Goal: Task Accomplishment & Management: Complete application form

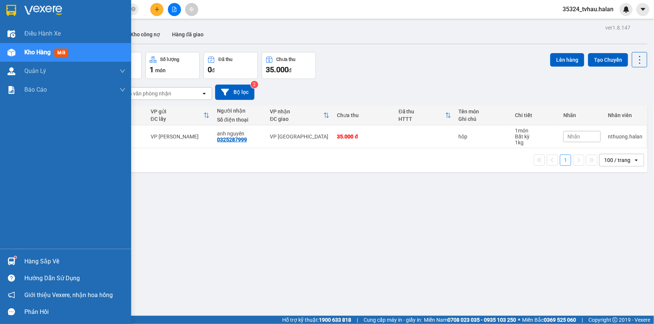
click at [31, 263] on div "Hàng sắp về" at bounding box center [74, 261] width 101 height 11
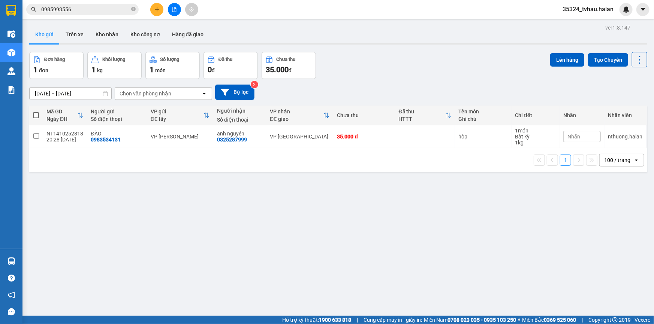
click at [143, 201] on section "Kết quả tìm kiếm ( 10 ) Bộ lọc Mã ĐH Trạng thái Món hàng Thu hộ Tổng cước Chưa …" at bounding box center [327, 162] width 654 height 324
click at [634, 62] on icon at bounding box center [639, 60] width 10 height 10
click at [616, 108] on span "Làm mới" at bounding box center [624, 106] width 21 height 7
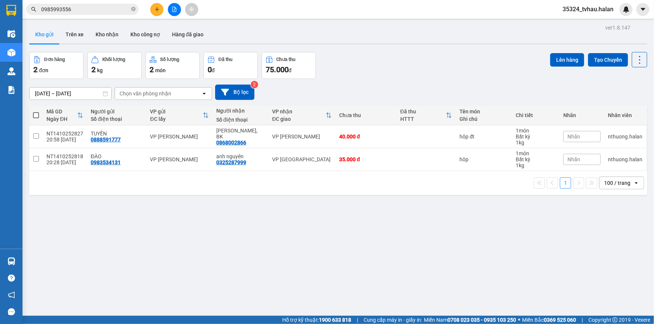
click at [156, 11] on icon "plus" at bounding box center [156, 9] width 5 height 5
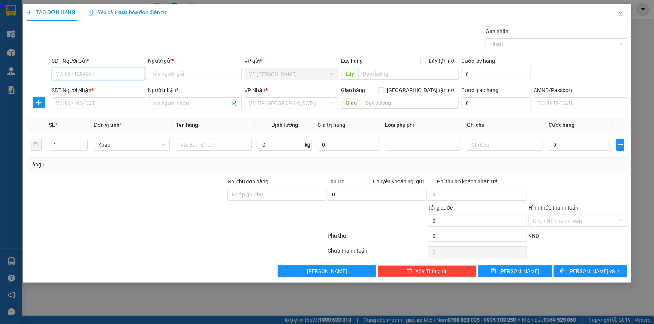
click at [137, 75] on input "SĐT Người Gửi *" at bounding box center [98, 74] width 93 height 12
click at [69, 75] on input "0928820777" at bounding box center [98, 74] width 93 height 12
drag, startPoint x: 69, startPoint y: 75, endPoint x: 90, endPoint y: 83, distance: 23.0
click at [69, 75] on input "0928820777" at bounding box center [98, 74] width 93 height 12
type input "0928820777"
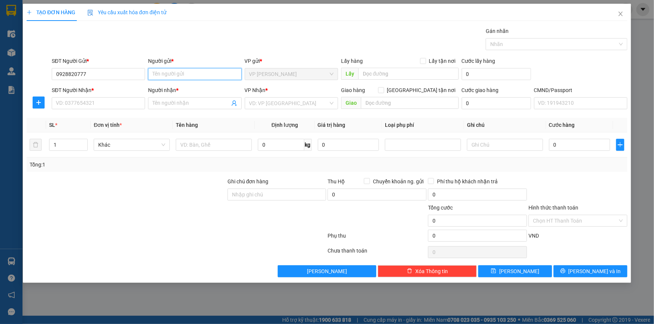
click at [186, 76] on input "Người gửi *" at bounding box center [194, 74] width 93 height 12
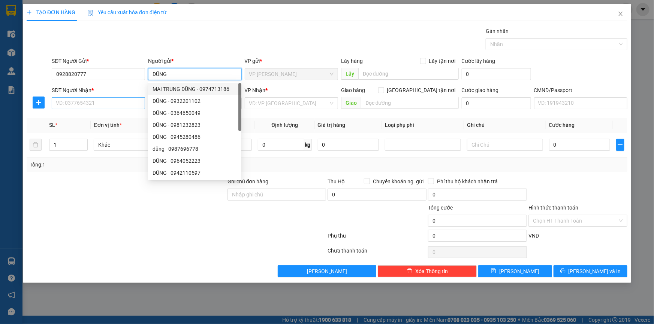
type input "DŨNG"
click at [102, 102] on input "SĐT Người Nhận *" at bounding box center [98, 103] width 93 height 12
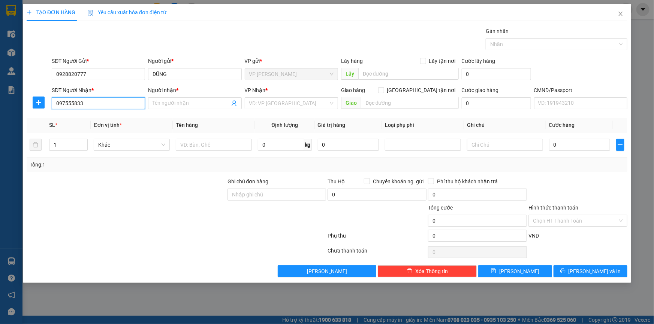
type input "0975558333"
drag, startPoint x: 107, startPoint y: 118, endPoint x: 160, endPoint y: 120, distance: 53.2
click at [106, 118] on div "0975558333 - TUYỀN" at bounding box center [98, 118] width 84 height 8
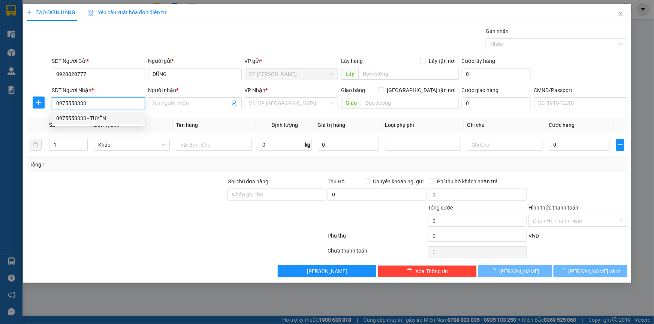
type input "TUYỀN"
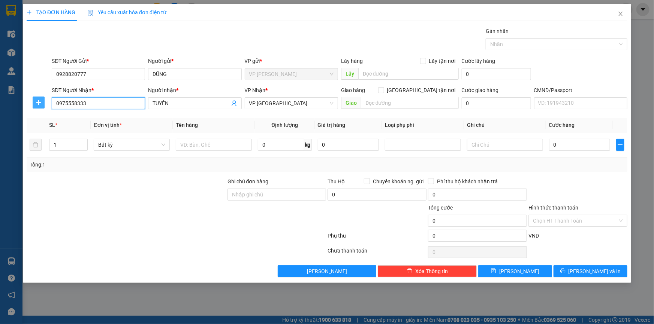
type input "0975558333"
drag, startPoint x: 40, startPoint y: 103, endPoint x: 131, endPoint y: 112, distance: 91.5
click at [40, 103] on icon "plus" at bounding box center [39, 103] width 6 height 6
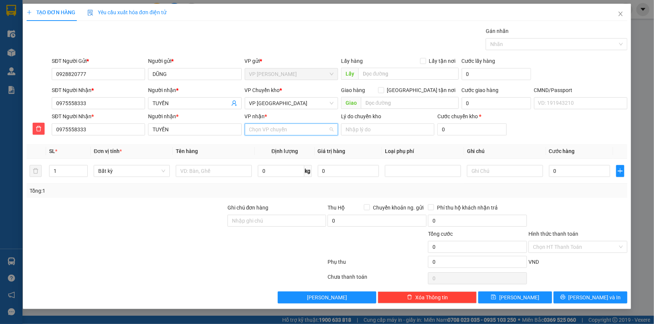
click at [260, 126] on input "VP nhận *" at bounding box center [288, 129] width 79 height 11
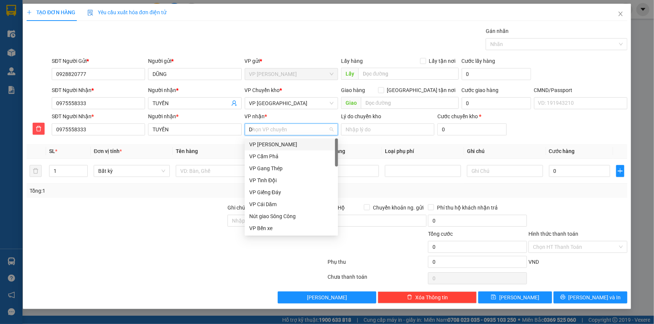
type input "D"
type input "ĐỊN"
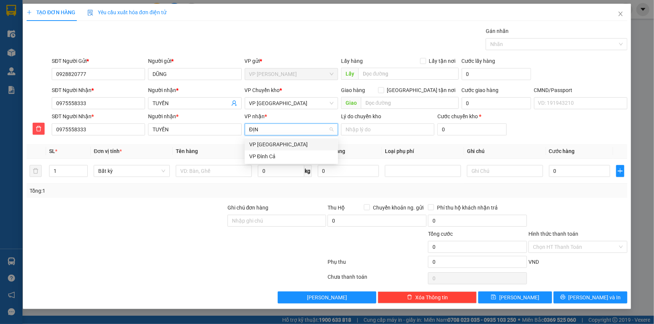
click at [269, 145] on div "VP [GEOGRAPHIC_DATA]" at bounding box center [291, 144] width 84 height 8
click at [272, 105] on span "VP [GEOGRAPHIC_DATA]" at bounding box center [291, 103] width 84 height 11
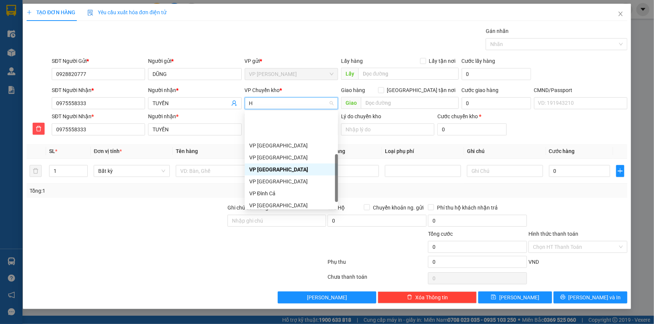
type input "HG"
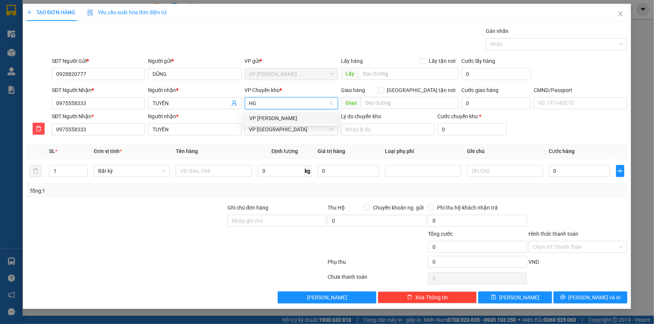
click at [272, 118] on div "VP [PERSON_NAME]" at bounding box center [291, 118] width 84 height 8
click at [220, 170] on input "text" at bounding box center [214, 171] width 76 height 12
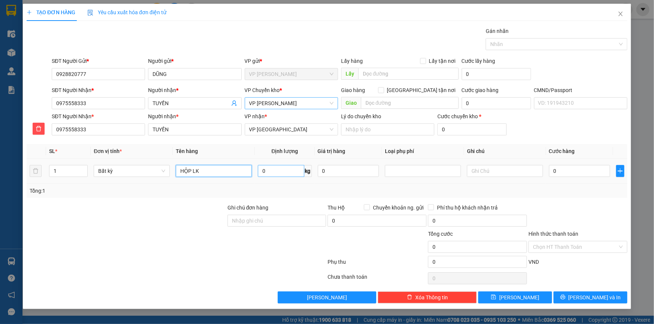
type input "HỘP LK"
click at [288, 169] on input "0" at bounding box center [281, 171] width 46 height 12
type input "1"
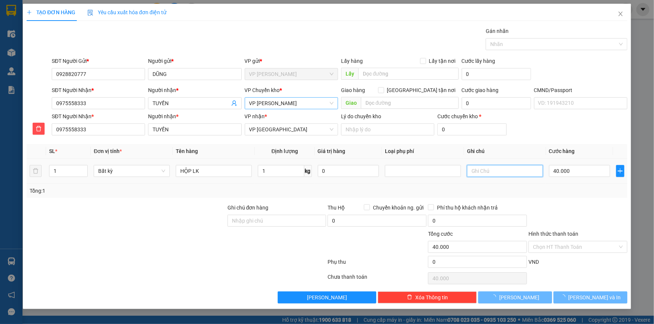
type input "40.000"
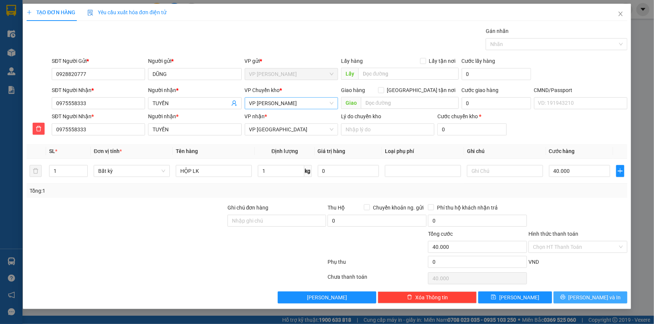
click at [604, 297] on span "[PERSON_NAME] và In" at bounding box center [594, 298] width 52 height 8
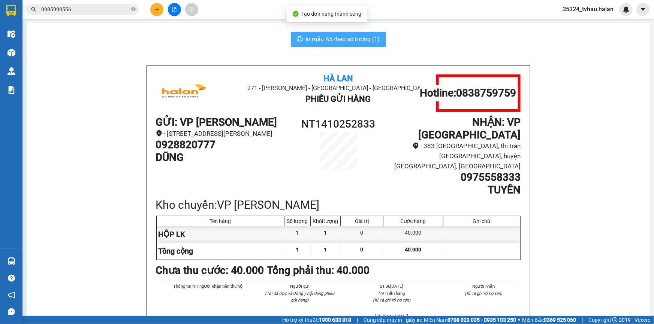
click at [353, 45] on button "In mẫu A5 theo số lượng (1)" at bounding box center [338, 39] width 95 height 15
